Goal: Information Seeking & Learning: Learn about a topic

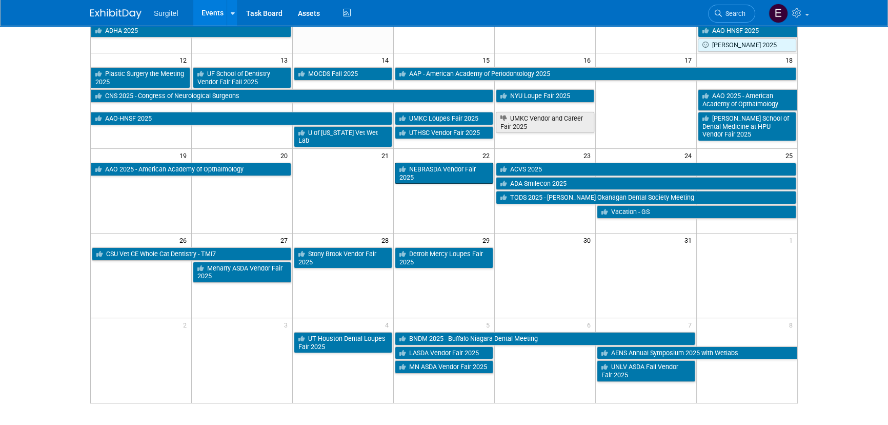
drag, startPoint x: 450, startPoint y: 159, endPoint x: 448, endPoint y: 166, distance: 7.5
click at [450, 160] on table "19 20 21 22 23 24 25 AAO 2025 - American Academy of Opthalmology NEBRASDA Vendo…" at bounding box center [444, 183] width 707 height 70
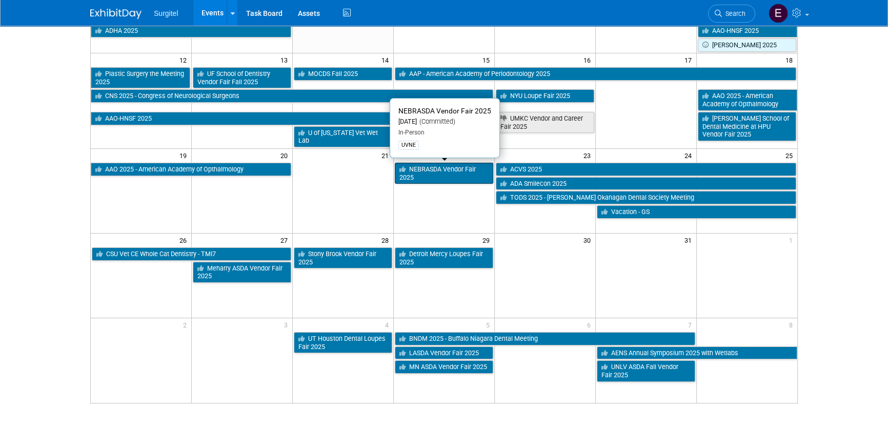
click at [448, 168] on link "NEBRASDA Vendor Fair 2025" at bounding box center [444, 173] width 98 height 21
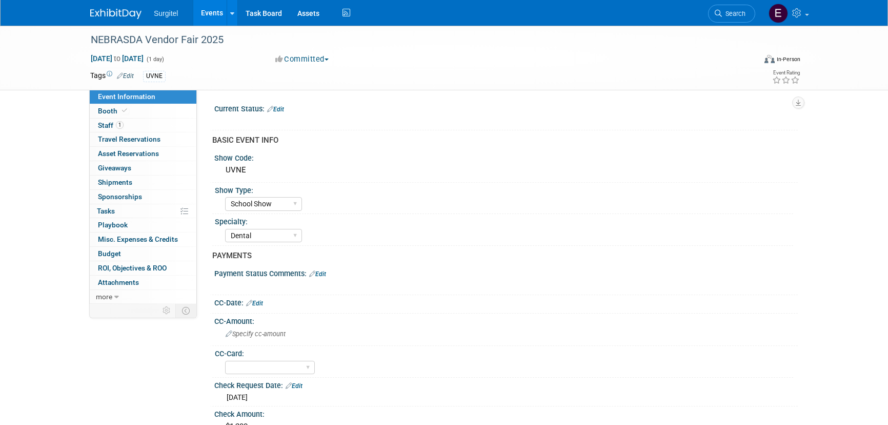
select select "School Show"
select select "Dental"
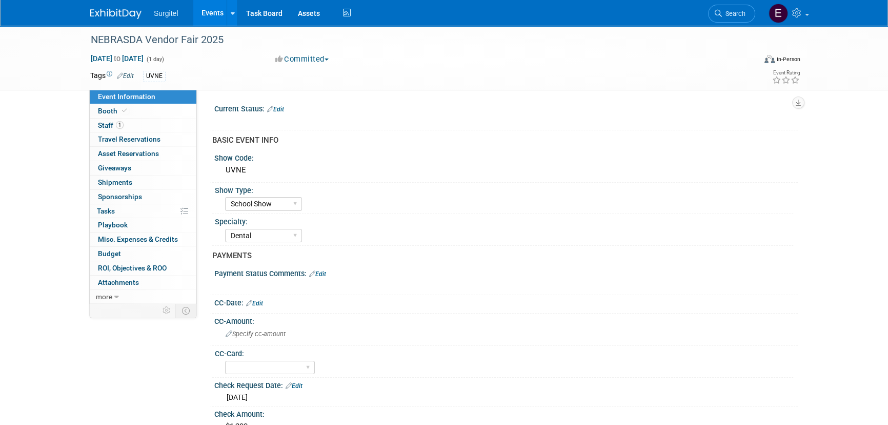
click at [280, 108] on link "Edit" at bounding box center [275, 109] width 17 height 7
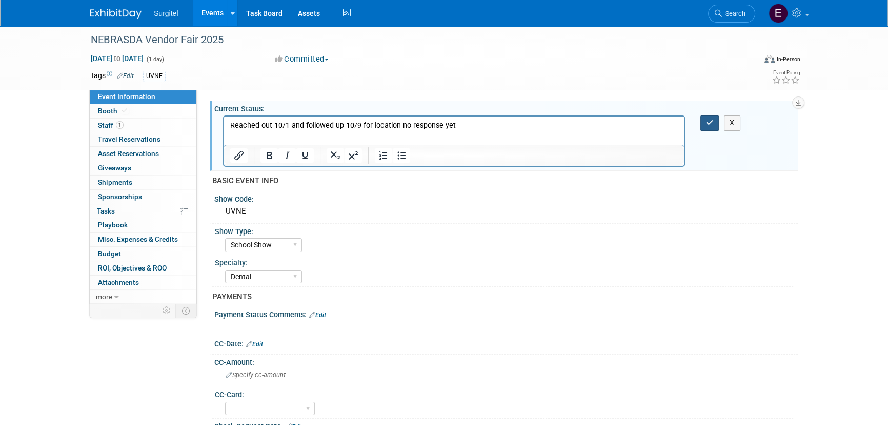
click at [714, 120] on button "button" at bounding box center [710, 122] width 19 height 15
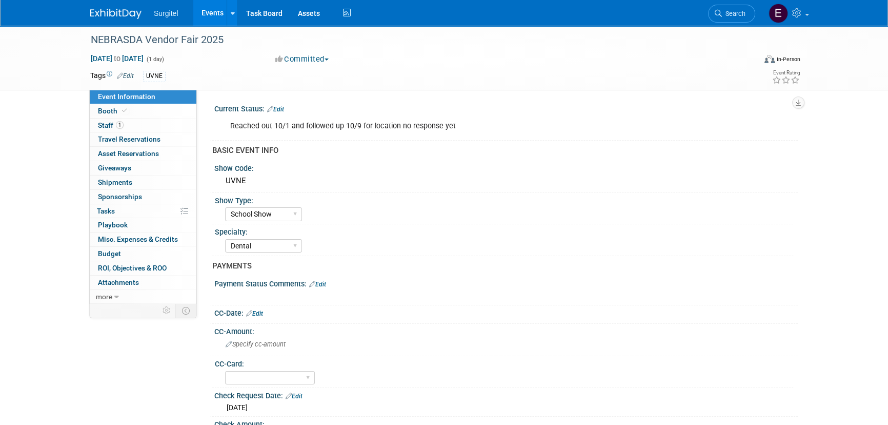
drag, startPoint x: 251, startPoint y: 65, endPoint x: 248, endPoint y: 100, distance: 35.0
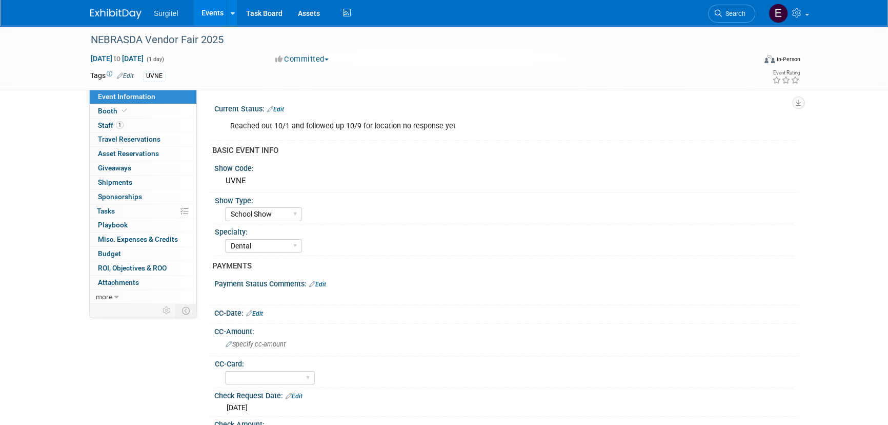
click at [218, 12] on link "Events" at bounding box center [211, 13] width 37 height 26
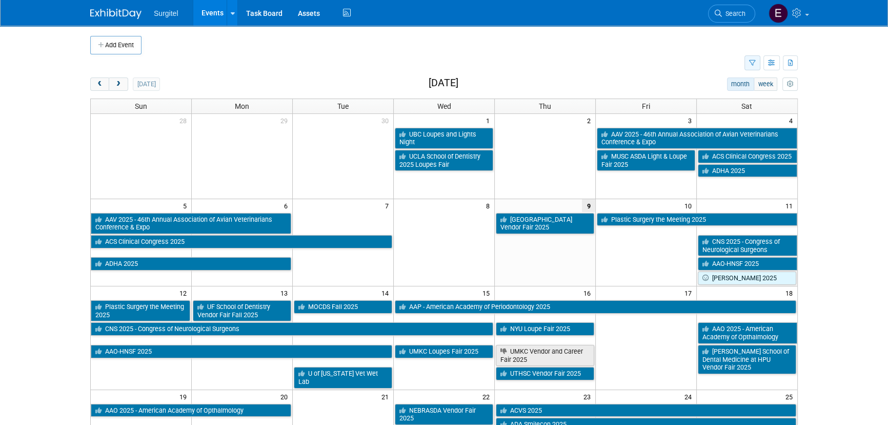
click at [755, 61] on icon "button" at bounding box center [752, 63] width 7 height 7
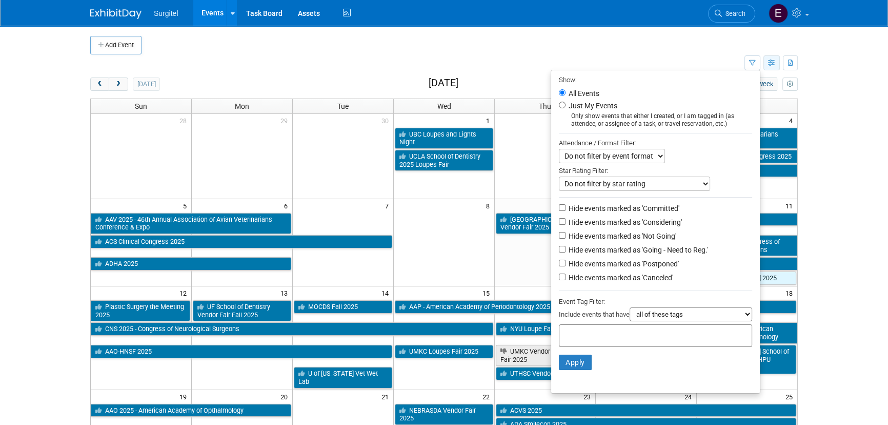
click at [773, 63] on icon "button" at bounding box center [772, 63] width 8 height 7
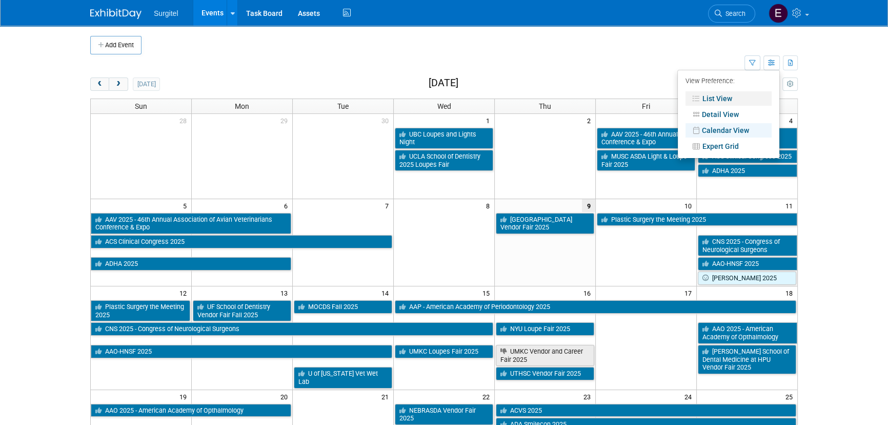
click at [746, 98] on link "List View" at bounding box center [729, 98] width 86 height 14
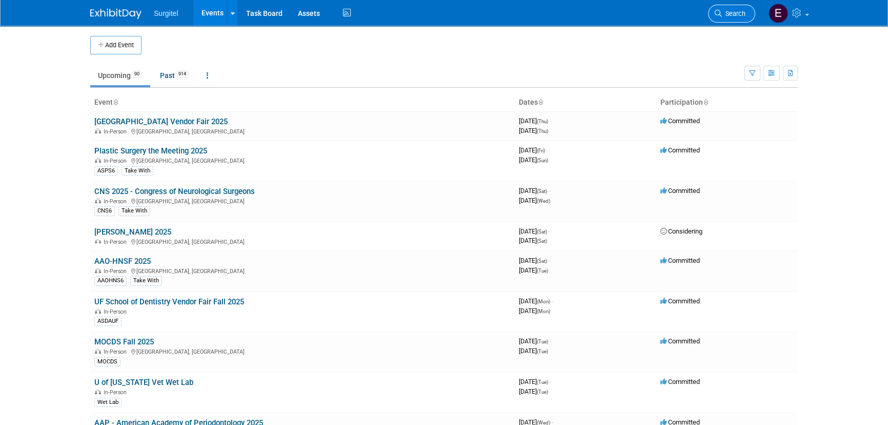
click at [745, 10] on span "Search" at bounding box center [734, 14] width 24 height 8
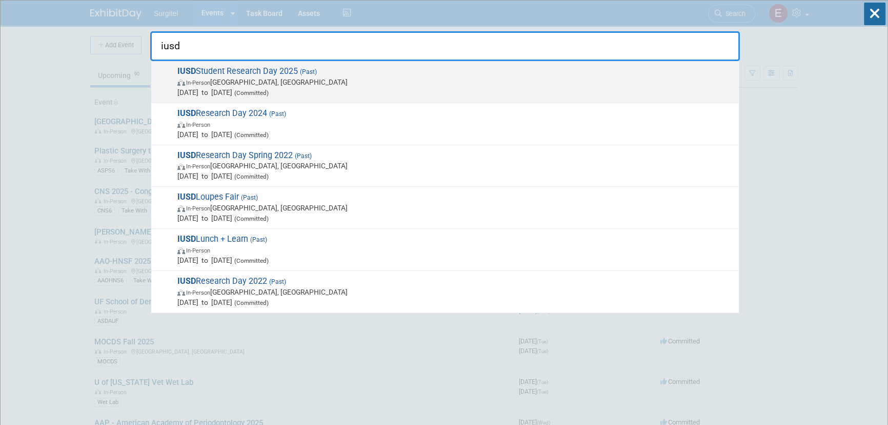
type input "iusd"
click at [273, 86] on span "In-Person Indianapolis, IN" at bounding box center [455, 82] width 557 height 10
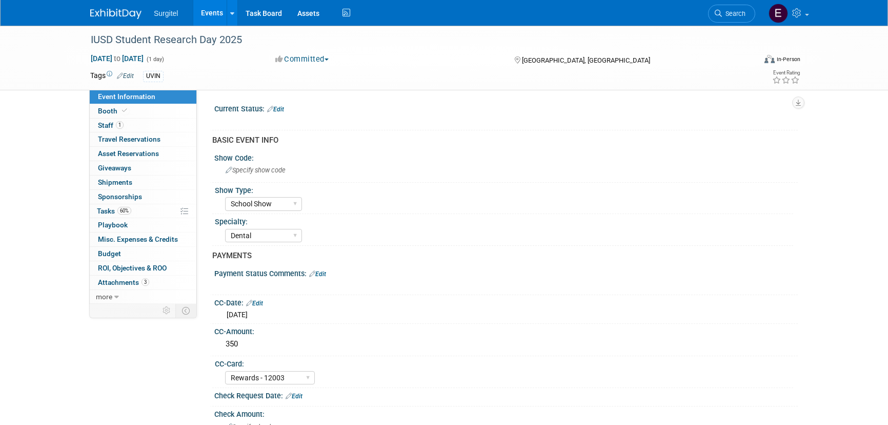
select select "School Show"
select select "Dental"
select select "Rewards - 12003"
select select "No"
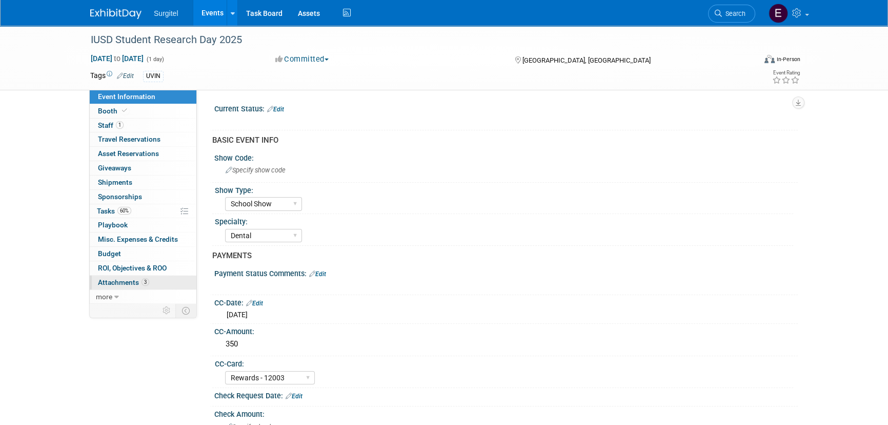
click at [157, 274] on div "Event Information Event Info Booth Booth 1 Staff 1 Staff 0 Travel Reservations …" at bounding box center [143, 197] width 108 height 214
click at [156, 281] on link "3 Attachments 3" at bounding box center [143, 282] width 107 height 14
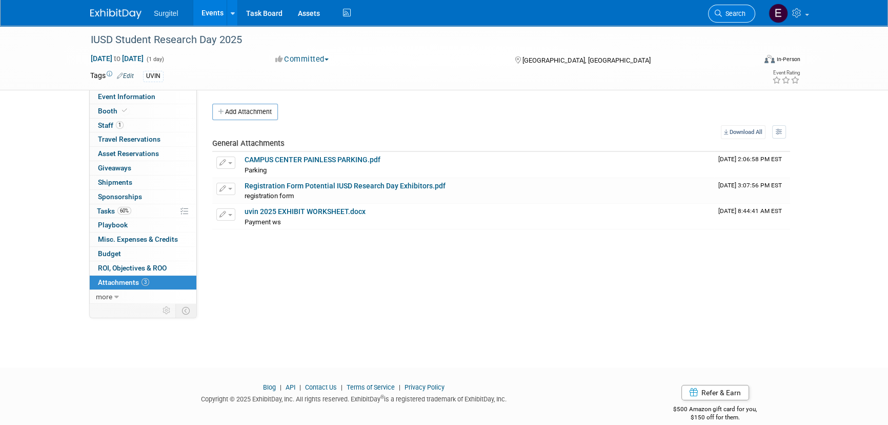
click at [748, 12] on link "Search" at bounding box center [731, 14] width 47 height 18
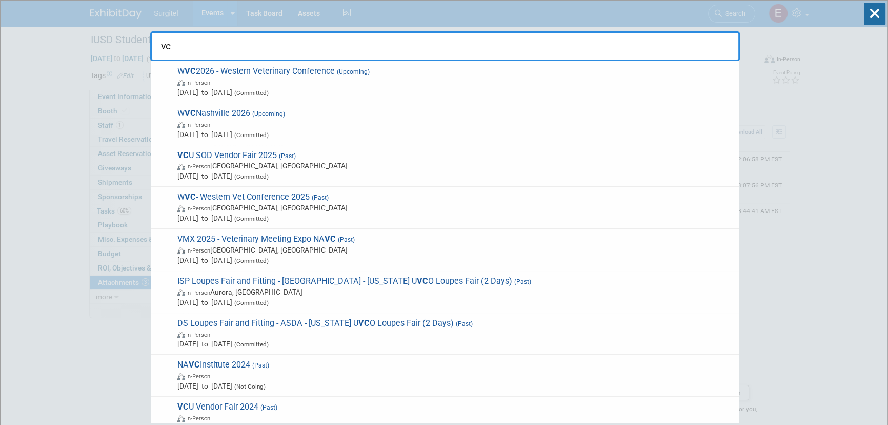
type input "v"
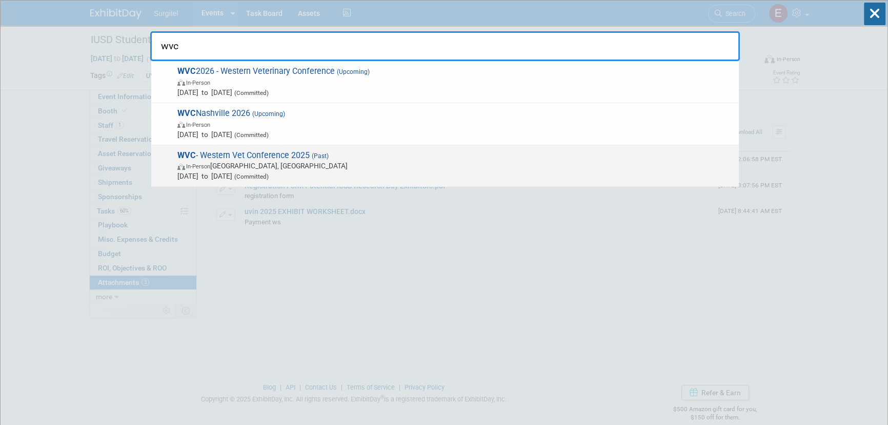
type input "wvc"
click at [249, 167] on span "In-Person Las Vegas, NV" at bounding box center [455, 166] width 557 height 10
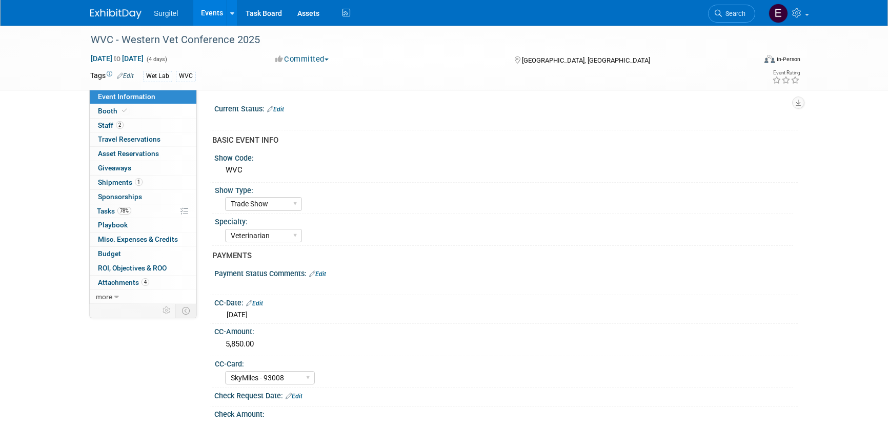
select select "Trade Show"
select select "Veterinarian"
select select "SkyMiles - 93008"
select select "No"
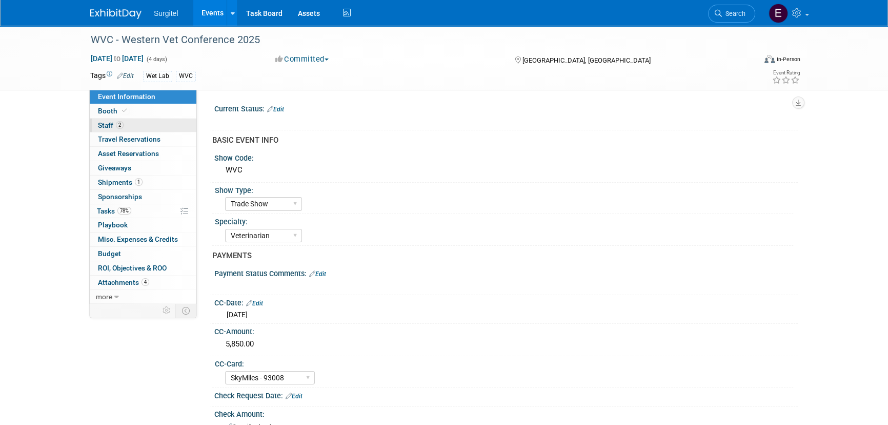
click at [140, 124] on link "2 Staff 2" at bounding box center [143, 125] width 107 height 14
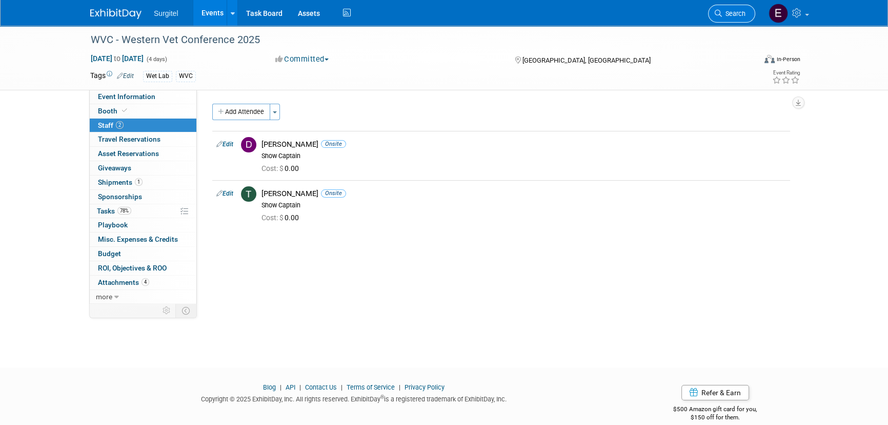
click at [724, 16] on span "Search" at bounding box center [734, 14] width 24 height 8
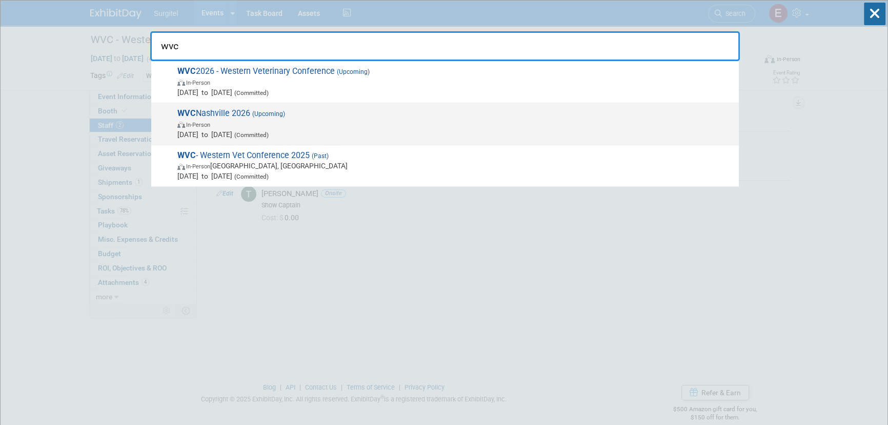
type input "wvc"
click at [209, 136] on span "[DATE] to [DATE] (Committed)" at bounding box center [455, 134] width 557 height 10
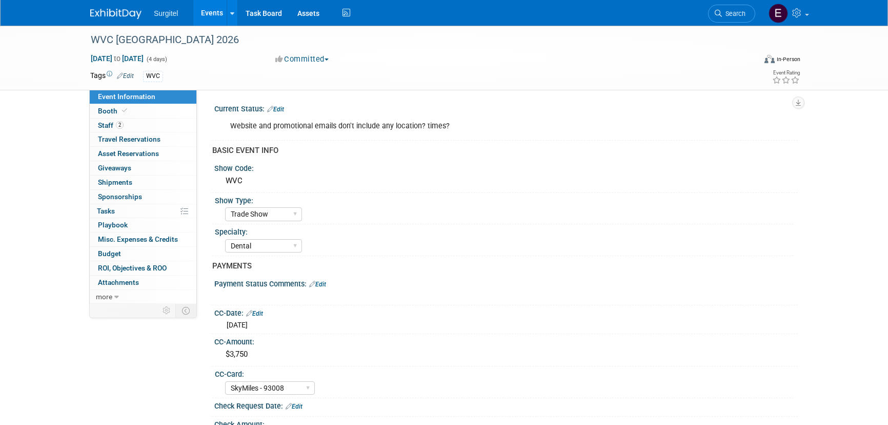
select select "Trade Show"
select select "Dental"
select select "SkyMiles - 93008"
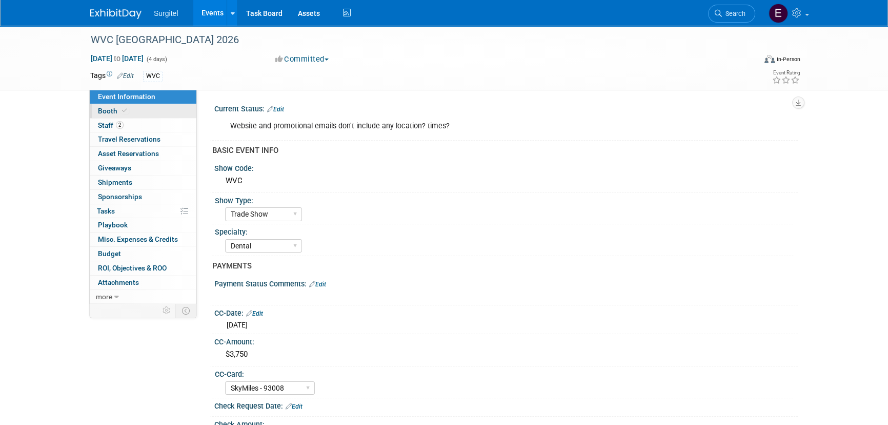
click at [126, 112] on span at bounding box center [124, 111] width 9 height 8
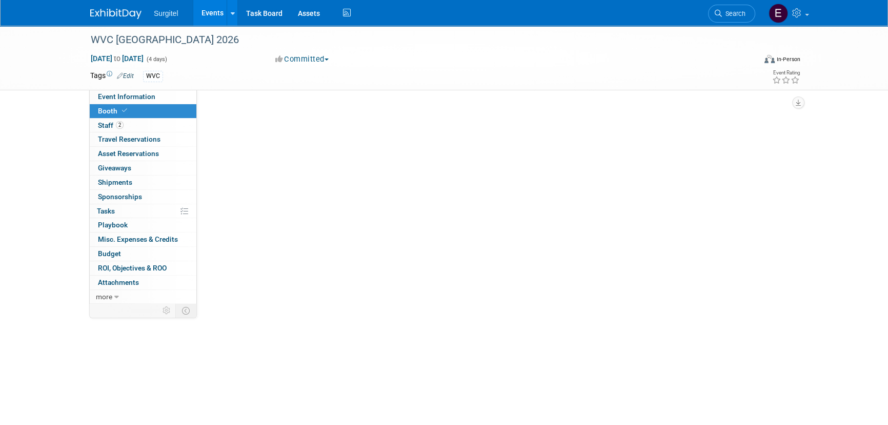
select select "8' Fabric Popup"
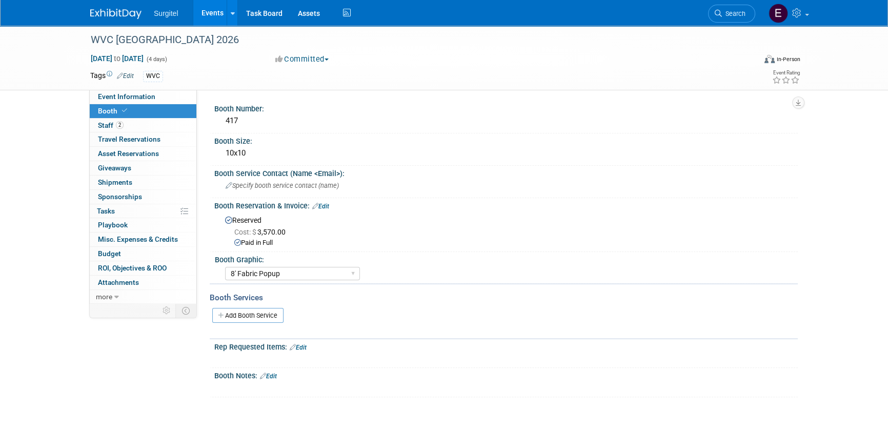
click at [202, 9] on link "Events" at bounding box center [211, 13] width 37 height 26
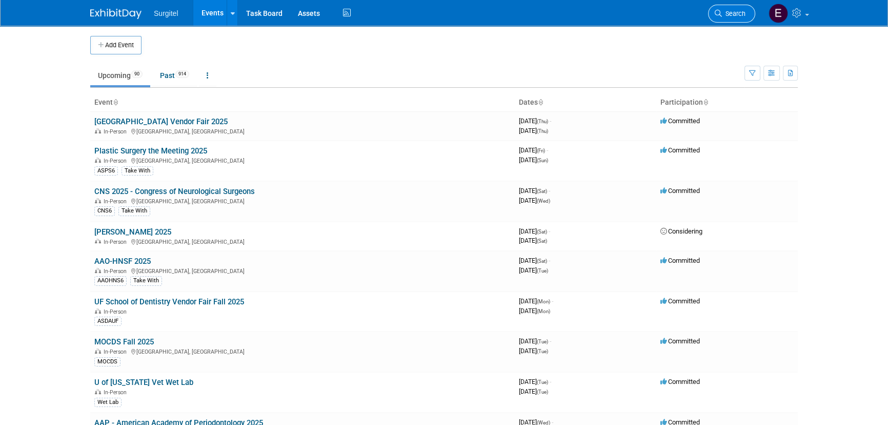
click at [733, 9] on link "Search" at bounding box center [731, 14] width 47 height 18
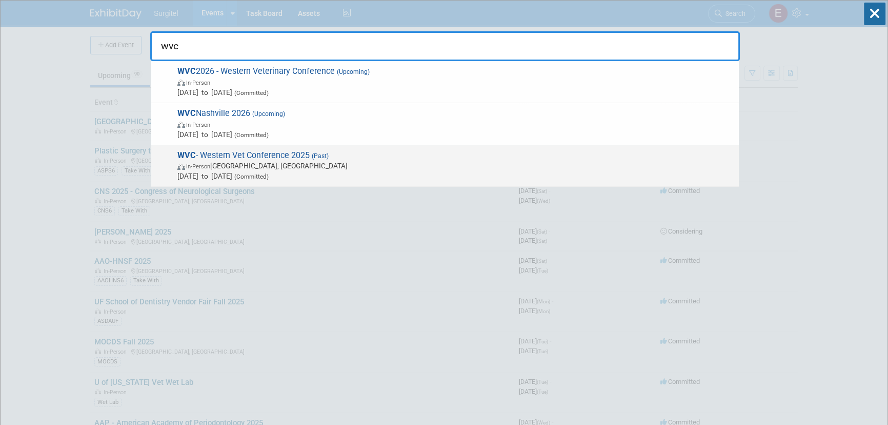
type input "wvc"
click at [511, 145] on div "WVC - Western Vet Conference 2025 (Past) In-Person [GEOGRAPHIC_DATA], [GEOGRAPH…" at bounding box center [445, 166] width 588 height 42
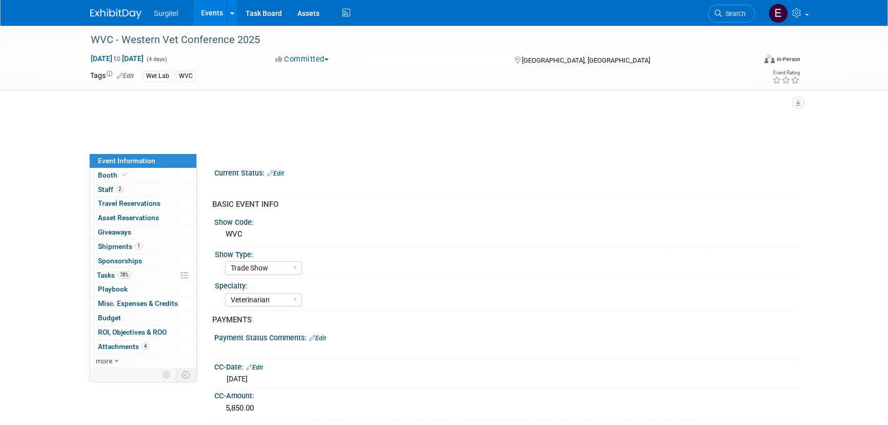
select select "Trade Show"
select select "Veterinarian"
select select "SkyMiles - 93008"
select select "No"
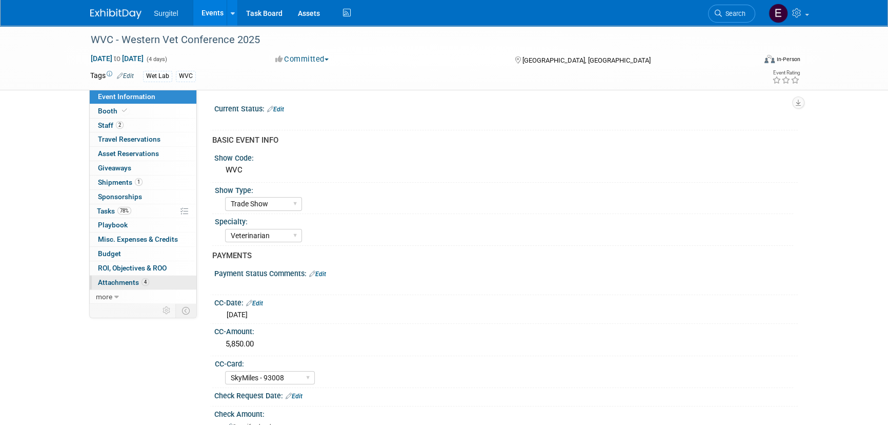
click at [174, 286] on link "4 Attachments 4" at bounding box center [143, 282] width 107 height 14
